Goal: Submit feedback/report problem

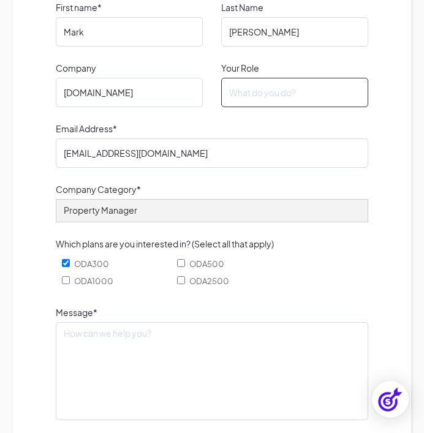
click at [258, 95] on input "Your Role" at bounding box center [294, 92] width 147 height 29
type input "**"
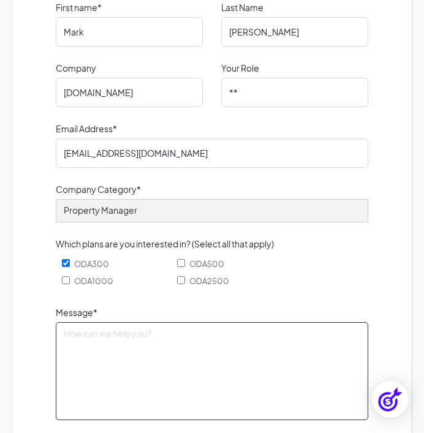
click at [165, 355] on textarea "Message*" at bounding box center [212, 371] width 312 height 98
paste textarea "Will you take a look at this when you get a chance?"
type textarea "Will you take a look at this when you get a chance?"
paste textarea "Hi, Are your readers interested in practical ways to protect their business dat…"
click at [149, 372] on textarea "Message*" at bounding box center [212, 371] width 312 height 98
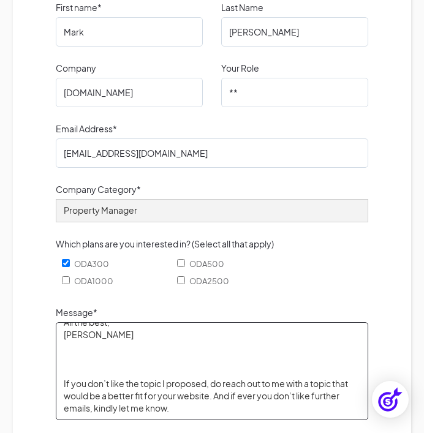
scroll to position [571, 0]
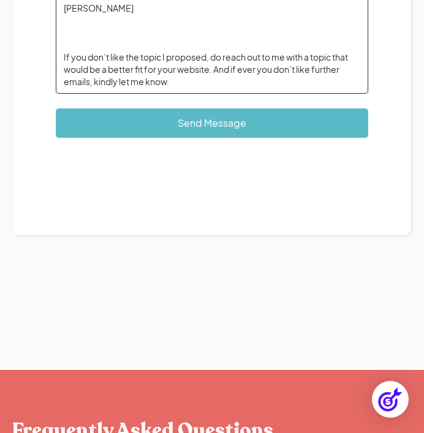
type textarea "Hi, Are your readers interested in practical ways to protect their business dat…"
click at [293, 191] on div "Email Form" at bounding box center [212, 177] width 312 height 48
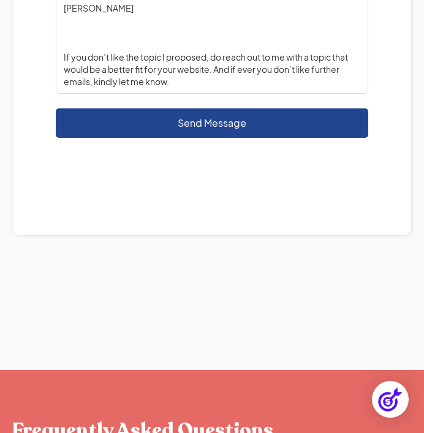
click at [235, 115] on input "Send Message" at bounding box center [212, 122] width 312 height 29
type input "Please wait..."
